Goal: Task Accomplishment & Management: Manage account settings

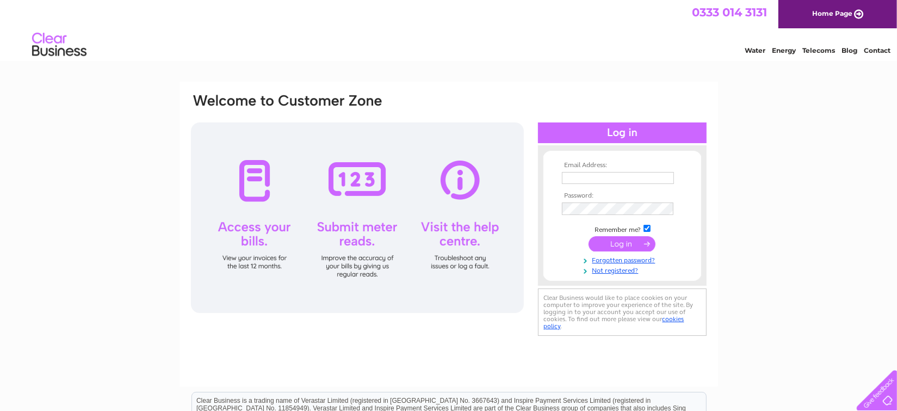
click at [599, 175] on input "text" at bounding box center [618, 178] width 112 height 12
type input "[EMAIL_ADDRESS][DOMAIN_NAME]"
click at [648, 229] on input "checkbox" at bounding box center [646, 228] width 7 height 7
checkbox input "false"
click at [636, 241] on input "submit" at bounding box center [621, 243] width 67 height 15
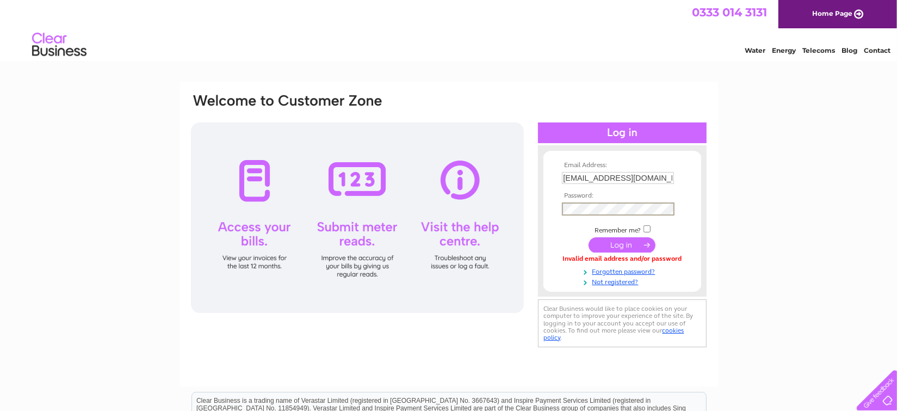
click at [588, 237] on input "submit" at bounding box center [621, 244] width 67 height 15
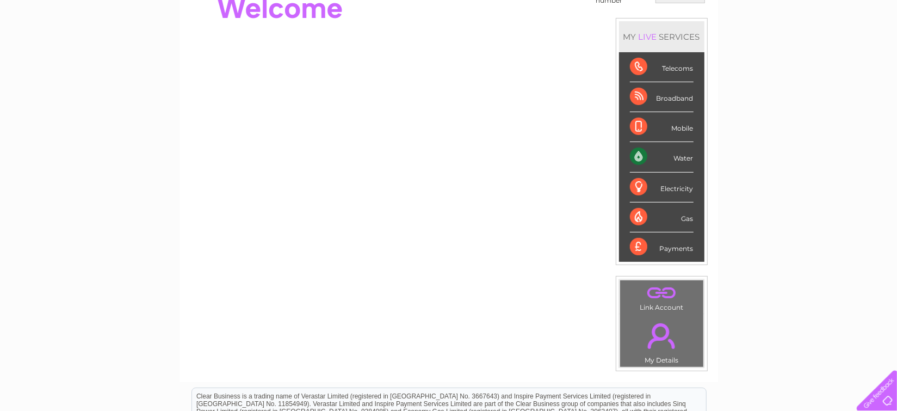
scroll to position [144, 0]
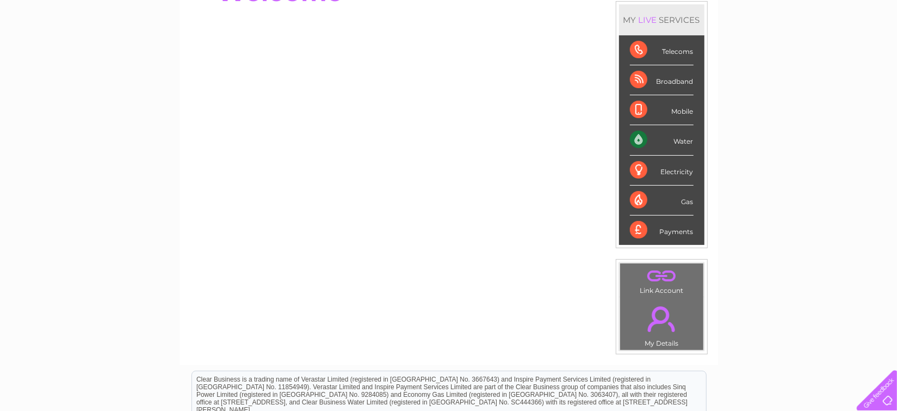
click at [676, 136] on div "Water" at bounding box center [662, 140] width 64 height 30
click at [644, 140] on div "Water" at bounding box center [662, 140] width 64 height 30
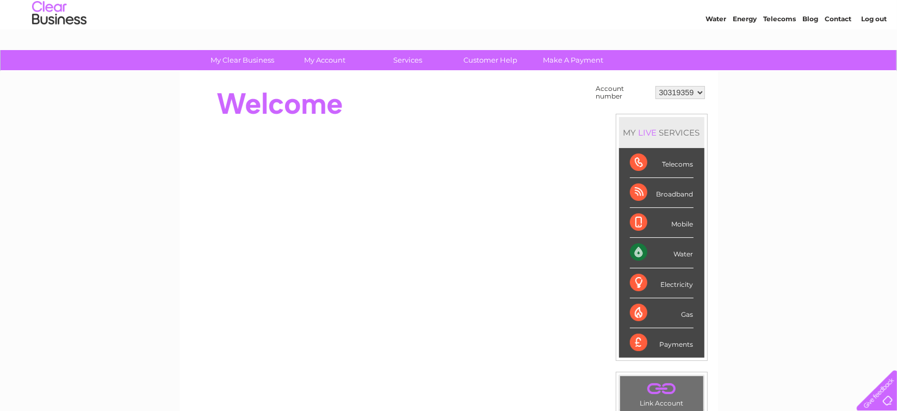
scroll to position [0, 0]
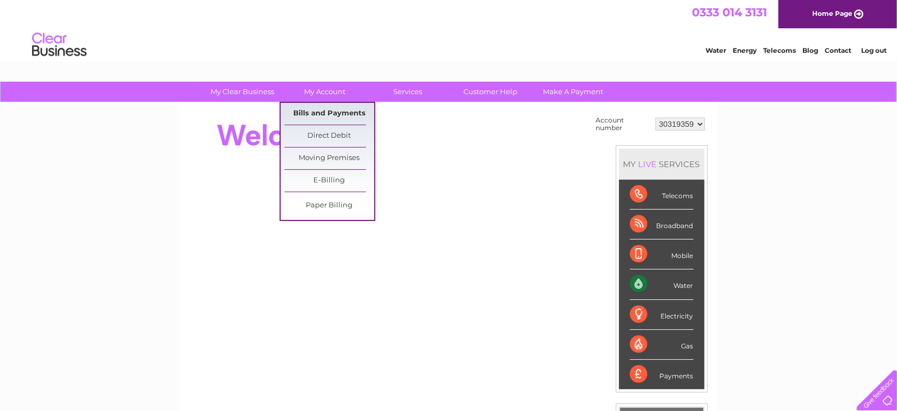
click at [322, 111] on link "Bills and Payments" at bounding box center [329, 114] width 90 height 22
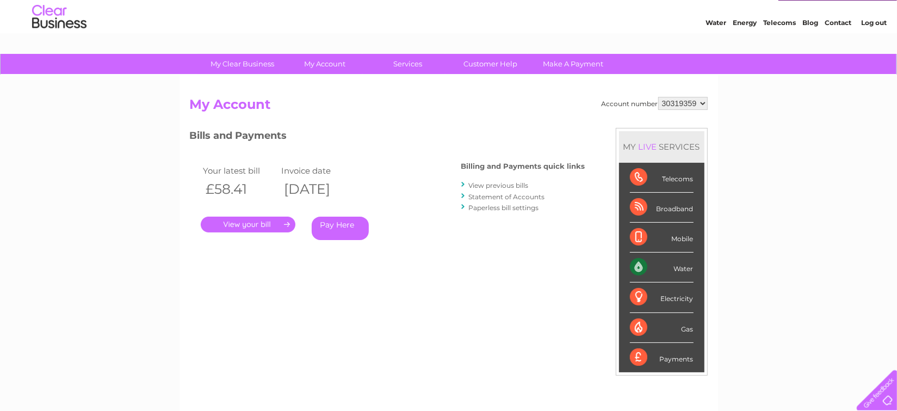
scroll to position [48, 0]
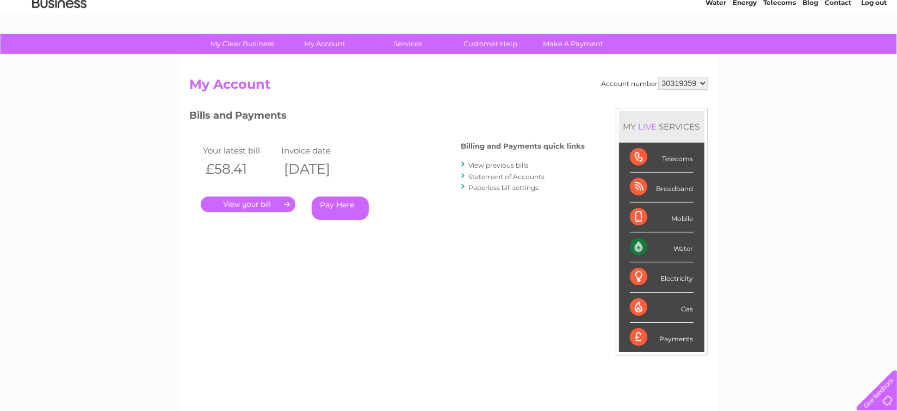
click at [257, 206] on link "." at bounding box center [248, 204] width 95 height 16
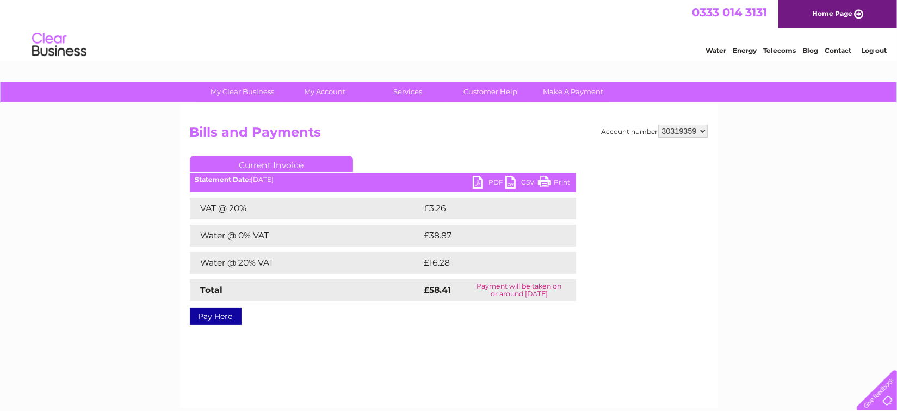
click at [494, 182] on link "PDF" at bounding box center [489, 184] width 33 height 16
